Goal: Task Accomplishment & Management: Manage account settings

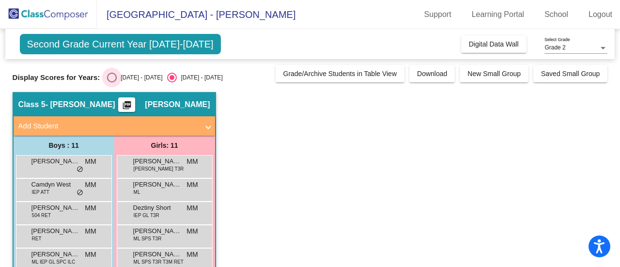
click at [130, 78] on div "[DATE] - [DATE]" at bounding box center [140, 77] width 46 height 9
click at [112, 82] on input "[DATE] - [DATE]" at bounding box center [111, 82] width 0 height 0
radio input "true"
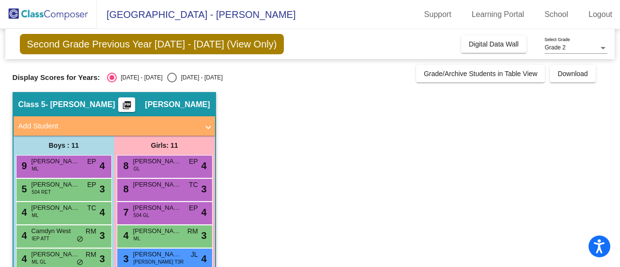
click at [193, 75] on div "[DATE] - [DATE]" at bounding box center [200, 77] width 46 height 9
click at [172, 82] on input "[DATE] - [DATE]" at bounding box center [171, 82] width 0 height 0
radio input "true"
radio input "false"
radio input "true"
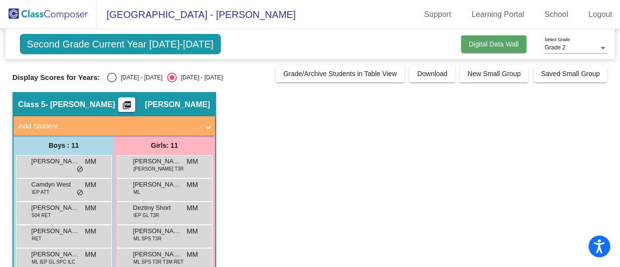
click at [504, 42] on span "Digital Data Wall" at bounding box center [494, 44] width 50 height 8
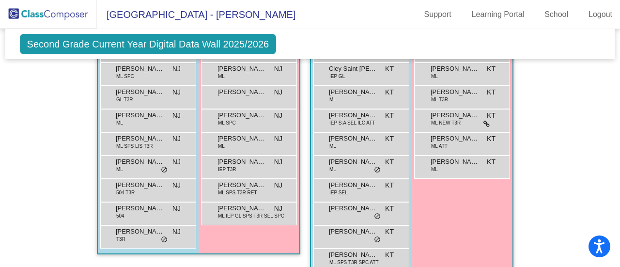
scroll to position [771, 0]
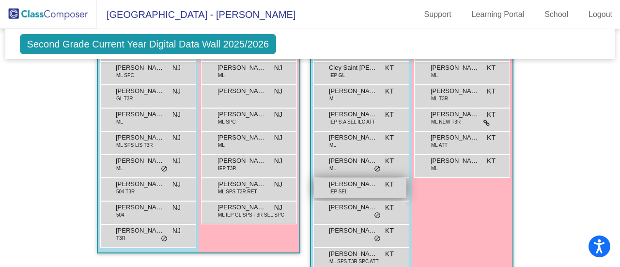
click at [338, 188] on span "IEP SEL" at bounding box center [338, 191] width 18 height 7
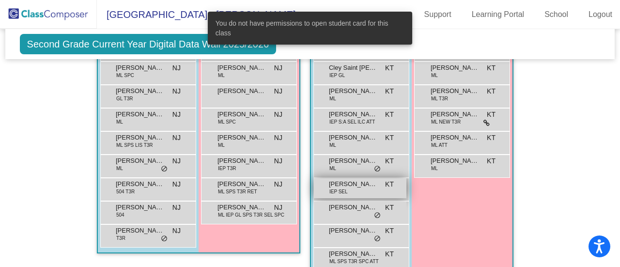
click at [338, 188] on span "IEP SEL" at bounding box center [338, 191] width 18 height 7
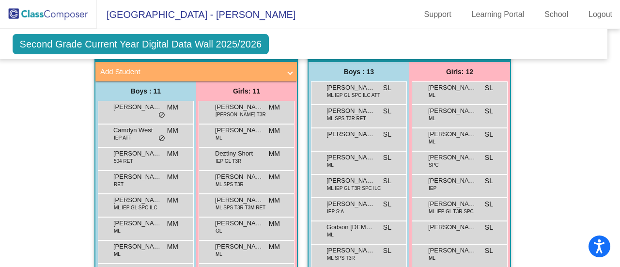
scroll to position [1154, 7]
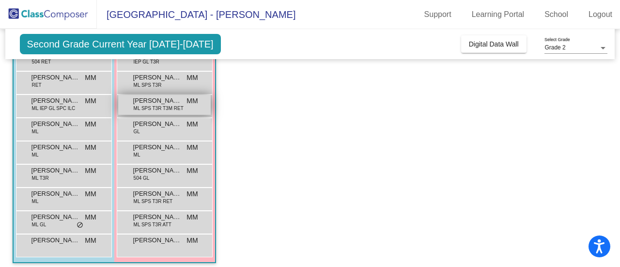
scroll to position [159, 0]
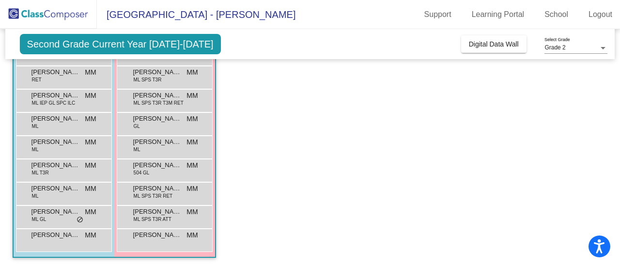
click at [46, 225] on div "Janixon Mazariegos-De Leon ML GL MM lock do_not_disturb_alt" at bounding box center [64, 216] width 96 height 23
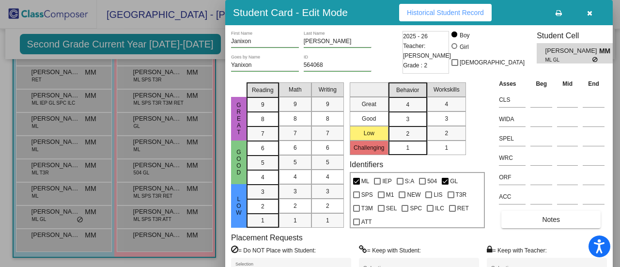
click at [433, 23] on div "Student Card - Edit Mode Historical Student Record" at bounding box center [418, 12] width 387 height 25
click at [432, 18] on button "Historical Student Record" at bounding box center [445, 12] width 93 height 17
click at [167, 157] on div at bounding box center [310, 133] width 620 height 267
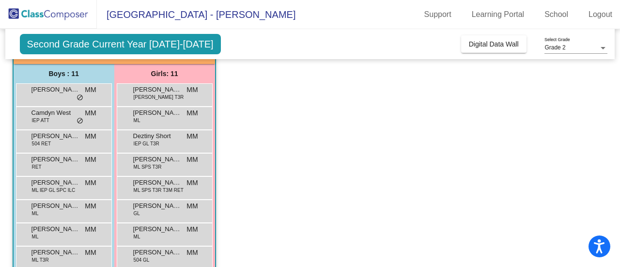
scroll to position [72, 0]
click at [155, 137] on span "Deztiny Short" at bounding box center [157, 136] width 48 height 10
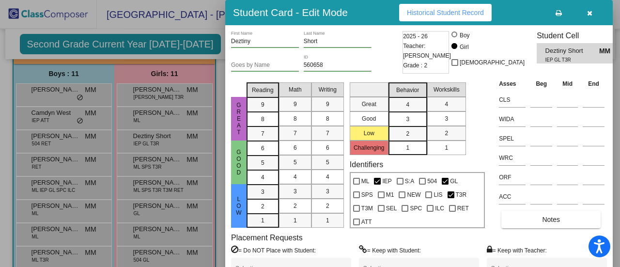
click at [594, 15] on button "button" at bounding box center [589, 12] width 31 height 17
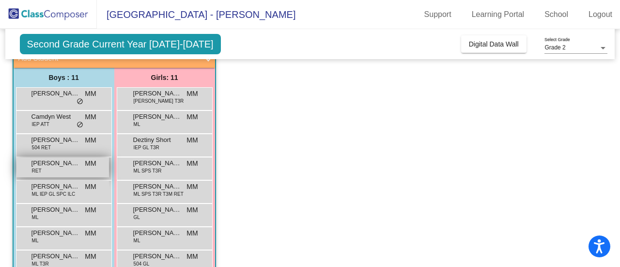
scroll to position [67, 0]
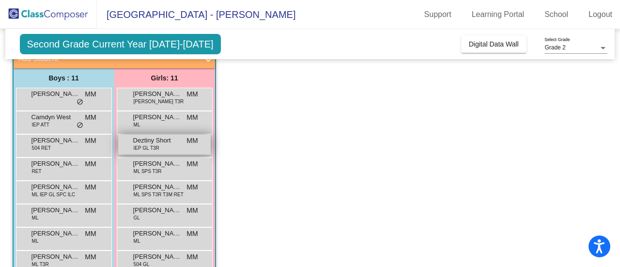
click at [152, 146] on span "IEP GL T3R" at bounding box center [147, 147] width 26 height 7
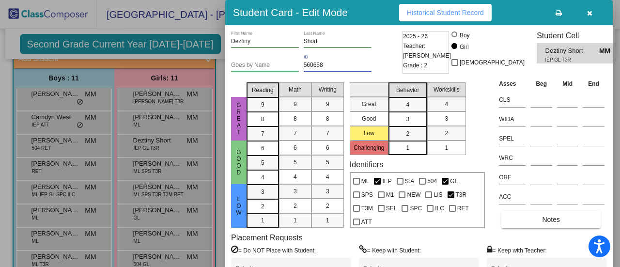
drag, startPoint x: 328, startPoint y: 66, endPoint x: 297, endPoint y: 65, distance: 31.0
click at [297, 65] on div "Goes by Name 560658 ID" at bounding box center [315, 67] width 169 height 24
click at [81, 74] on div at bounding box center [310, 133] width 620 height 267
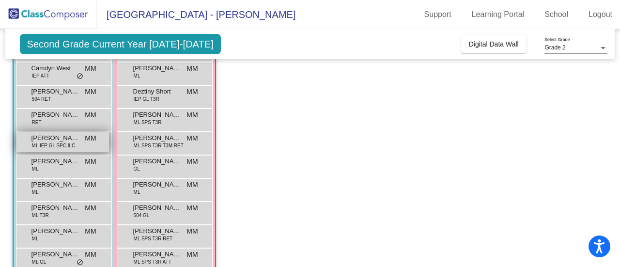
scroll to position [108, 0]
